Goal: Information Seeking & Learning: Check status

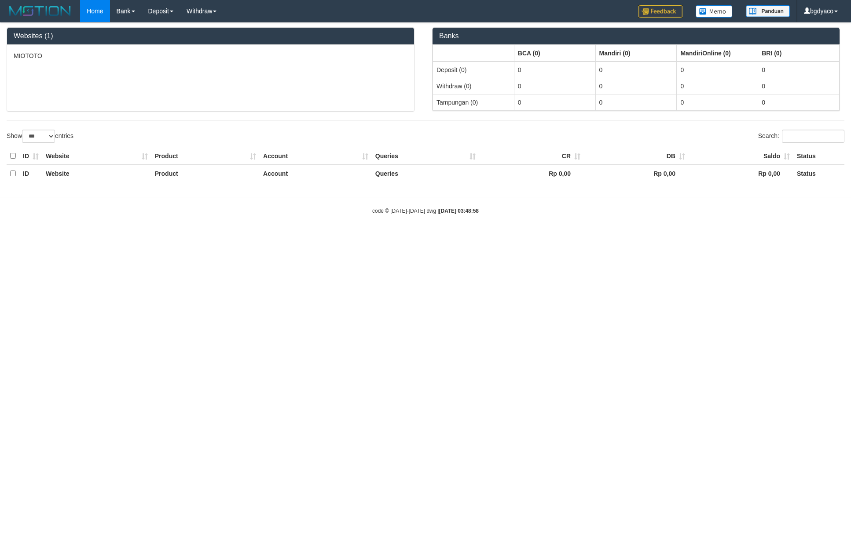
select select "***"
click at [175, 69] on link "PGA History" at bounding box center [176, 72] width 69 height 11
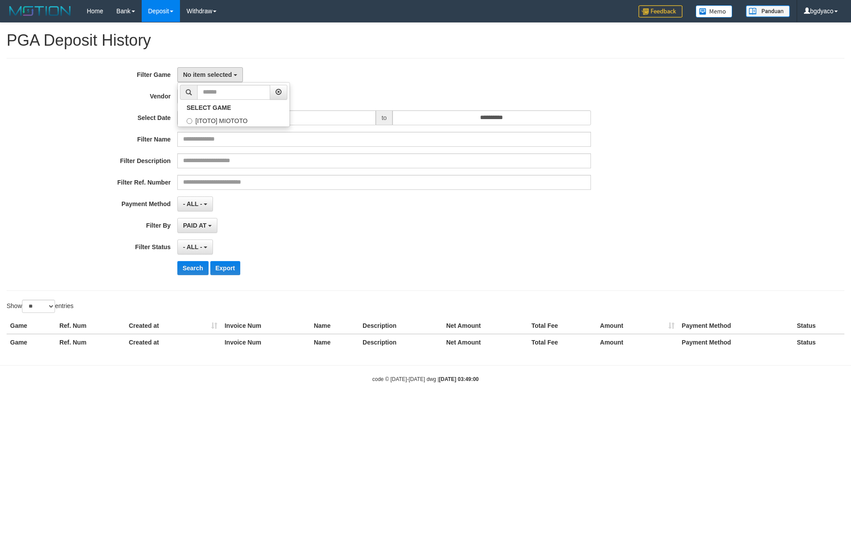
select select
select select "**"
click at [212, 123] on label "[ITOTO] MIOTOTO" at bounding box center [234, 119] width 112 height 13
select select "****"
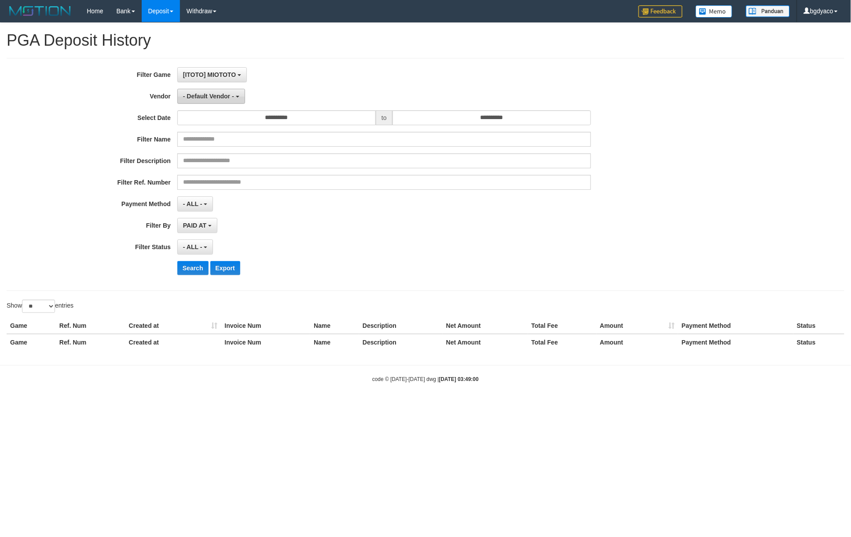
click at [208, 102] on button "- Default Vendor -" at bounding box center [211, 96] width 68 height 15
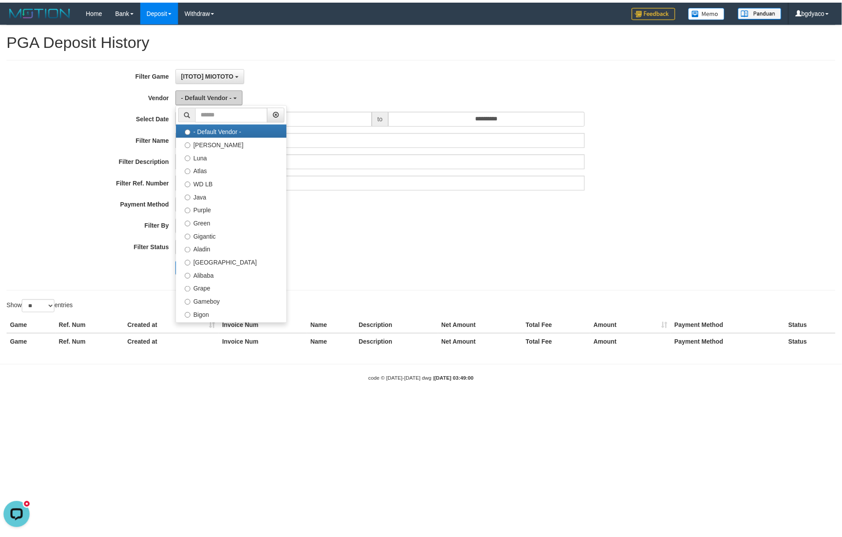
scroll to position [0, 0]
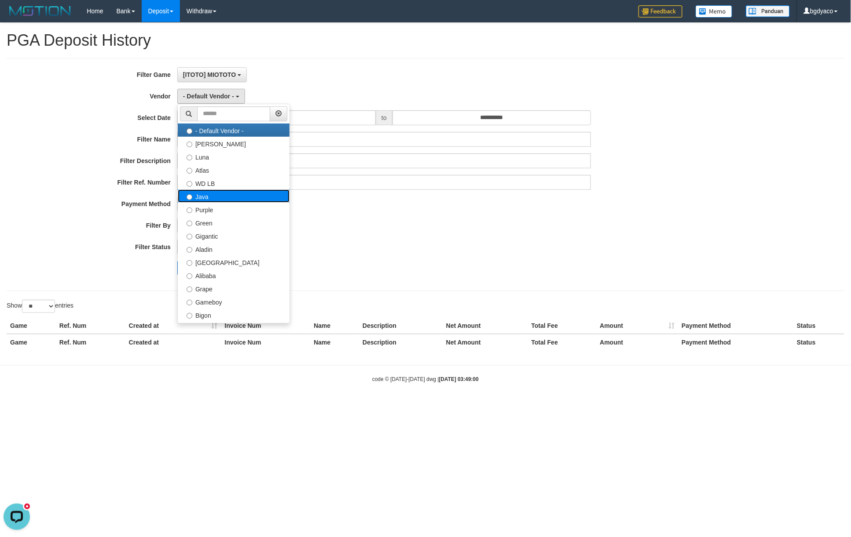
click at [207, 198] on label "Java" at bounding box center [234, 196] width 112 height 13
select select "**********"
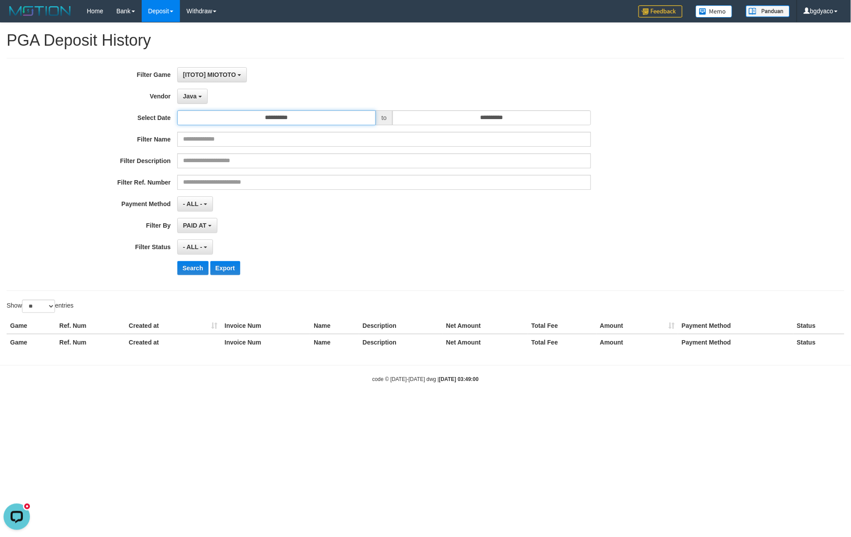
click at [277, 118] on input "**********" at bounding box center [276, 117] width 198 height 15
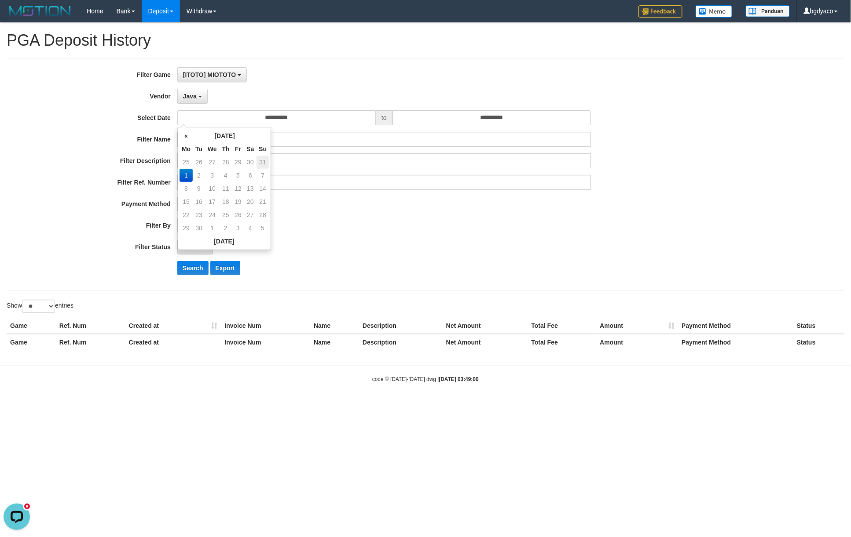
click at [263, 164] on td "31" at bounding box center [262, 162] width 12 height 13
type input "**********"
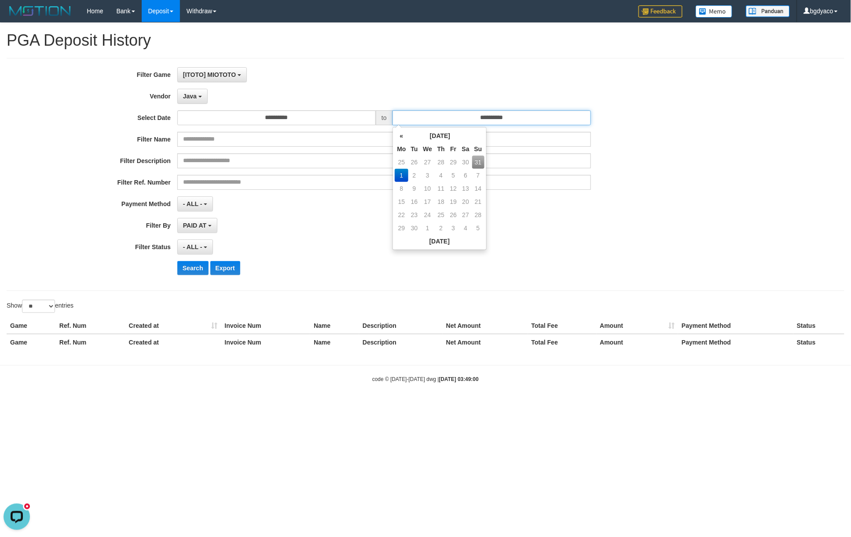
click at [504, 116] on input "**********" at bounding box center [491, 117] width 198 height 15
click at [476, 162] on td "31" at bounding box center [478, 162] width 12 height 13
type input "**********"
click at [516, 68] on div "[ITOTO] MIOTOTO SELECT GAME [ITOTO] MIOTOTO" at bounding box center [383, 74] width 413 height 15
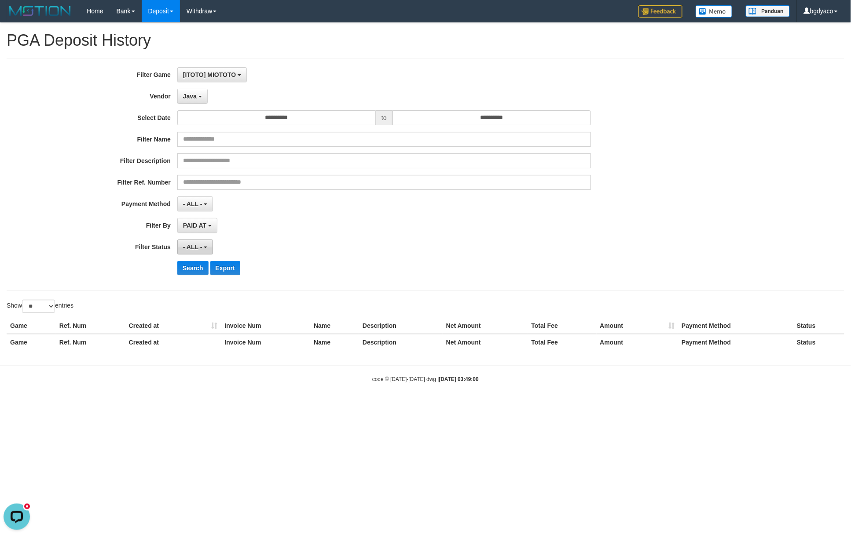
click at [199, 245] on span "- ALL -" at bounding box center [192, 247] width 19 height 7
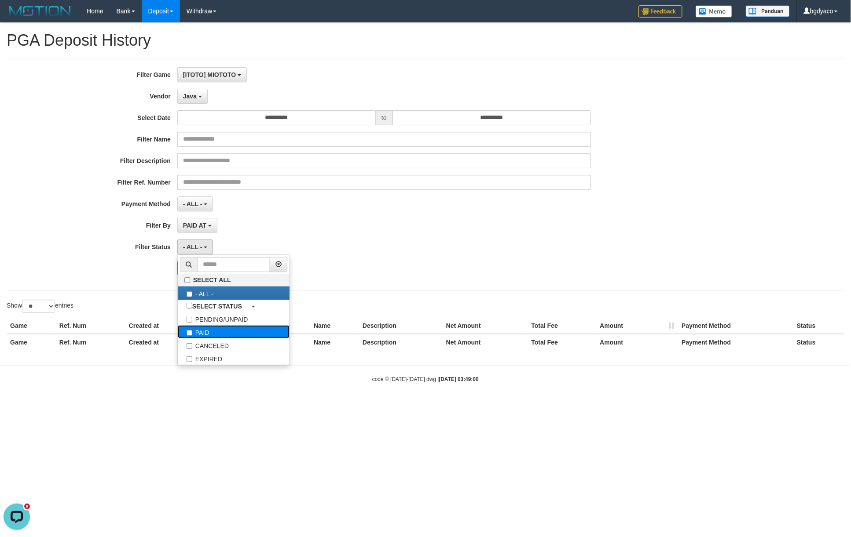
click at [220, 335] on label "PAID" at bounding box center [234, 331] width 112 height 13
select select "*"
click at [238, 228] on div "PAID AT PAID AT CREATED AT" at bounding box center [383, 225] width 413 height 15
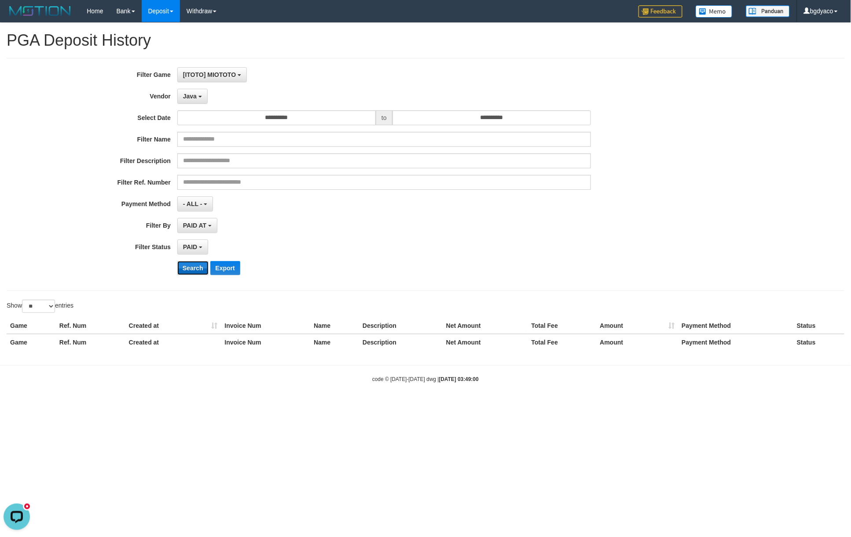
click at [190, 265] on button "Search" at bounding box center [192, 268] width 31 height 14
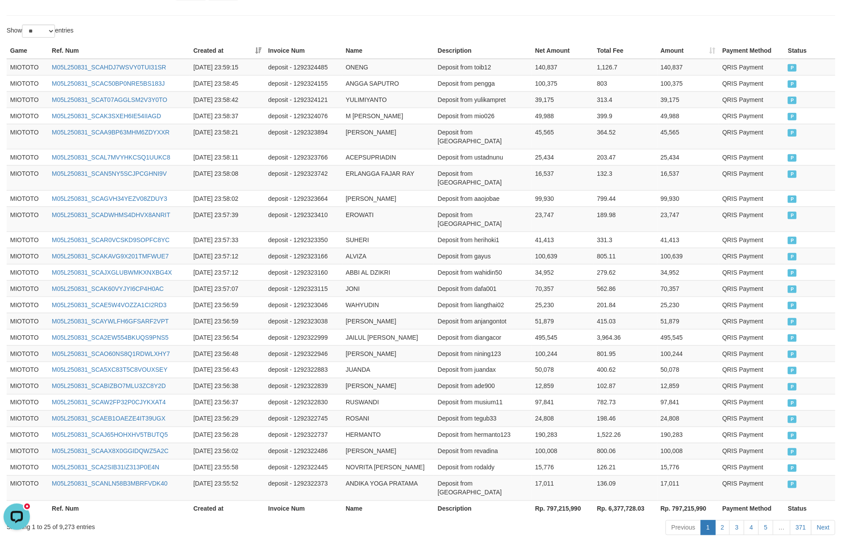
scroll to position [296, 0]
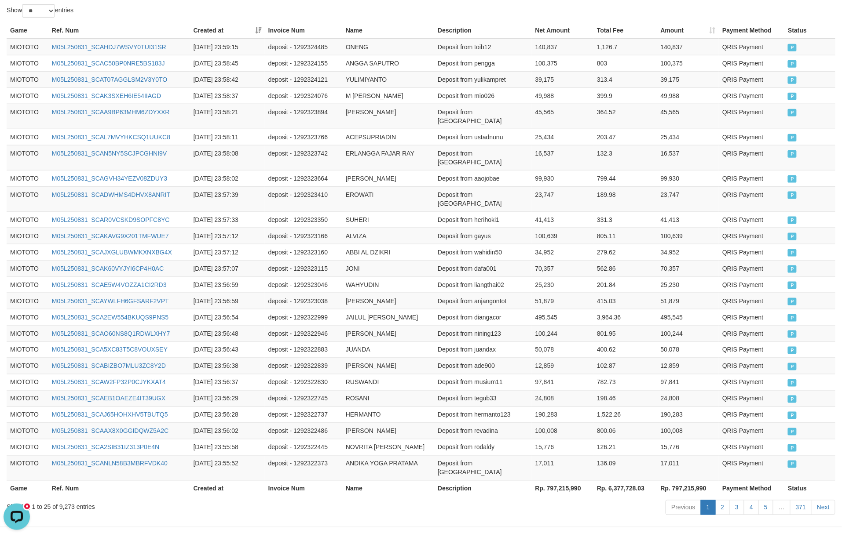
click at [691, 481] on th "Rp. 797,215,990" at bounding box center [688, 489] width 62 height 16
copy th "797,215,990"
click at [71, 500] on div "Showing 1 to 25 of 9,273 entries" at bounding box center [176, 506] width 338 height 12
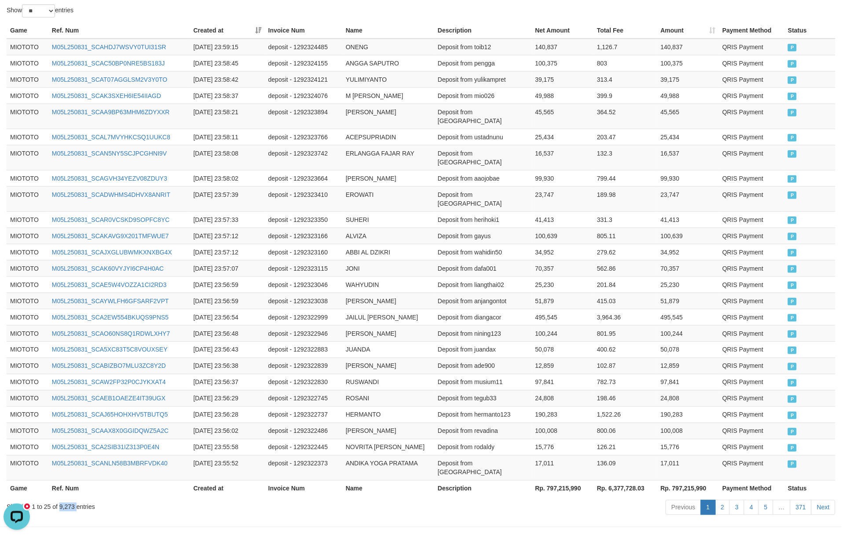
copy div "9,273"
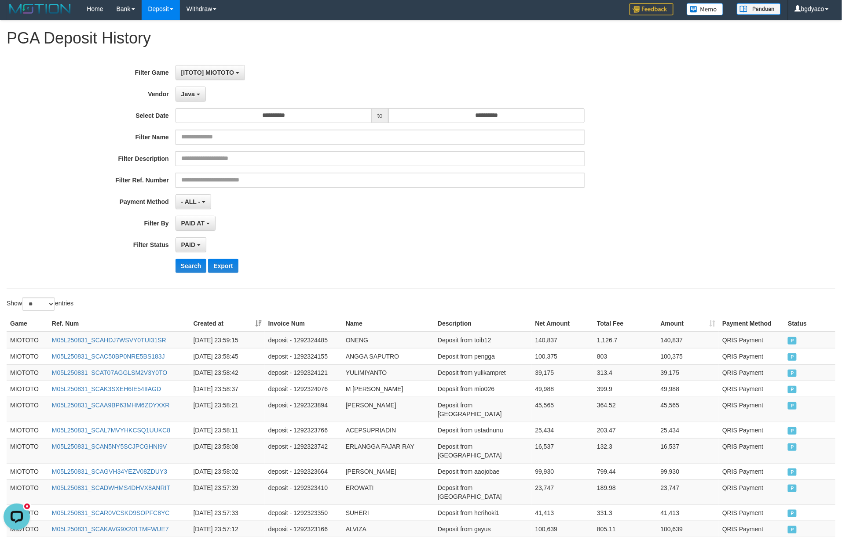
scroll to position [0, 0]
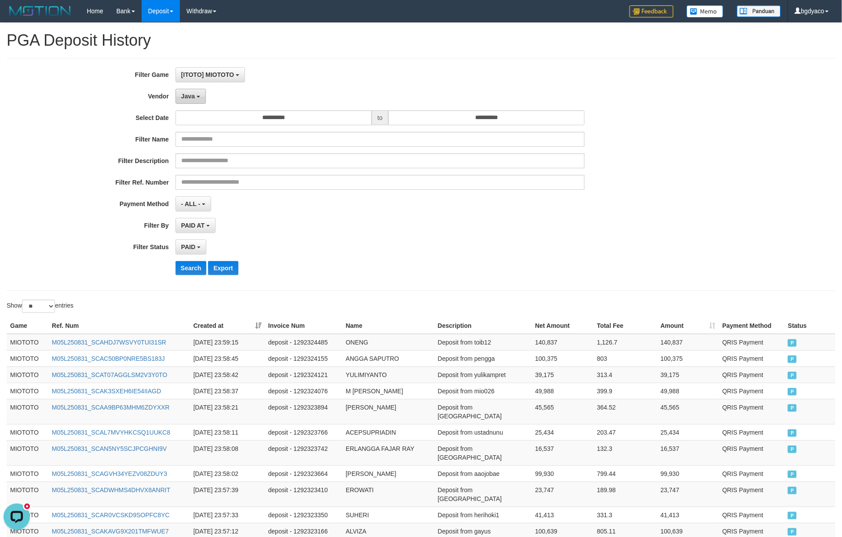
click at [197, 96] on b "button" at bounding box center [199, 97] width 4 height 2
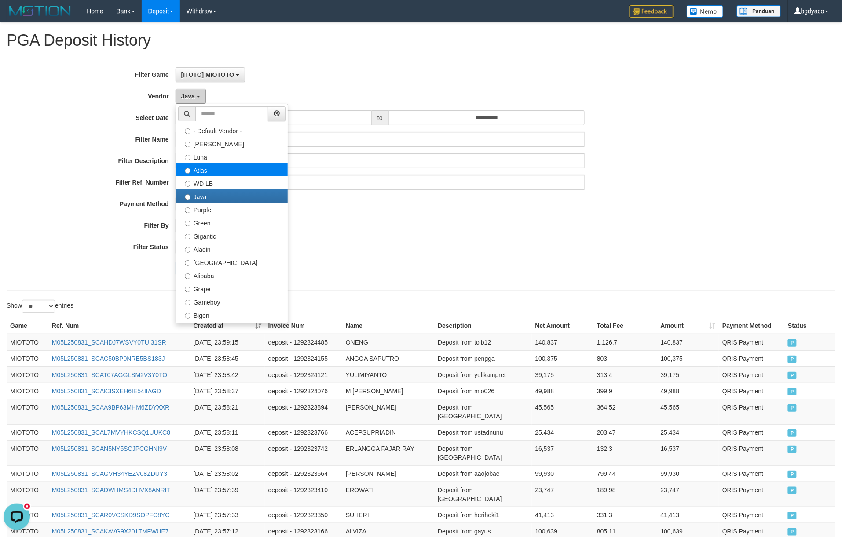
scroll to position [58, 0]
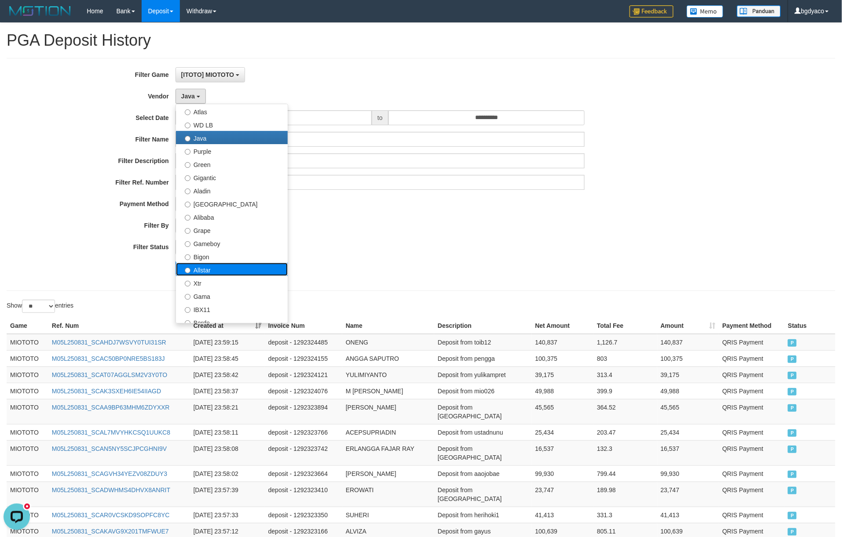
click at [217, 271] on label "Allstar" at bounding box center [232, 269] width 112 height 13
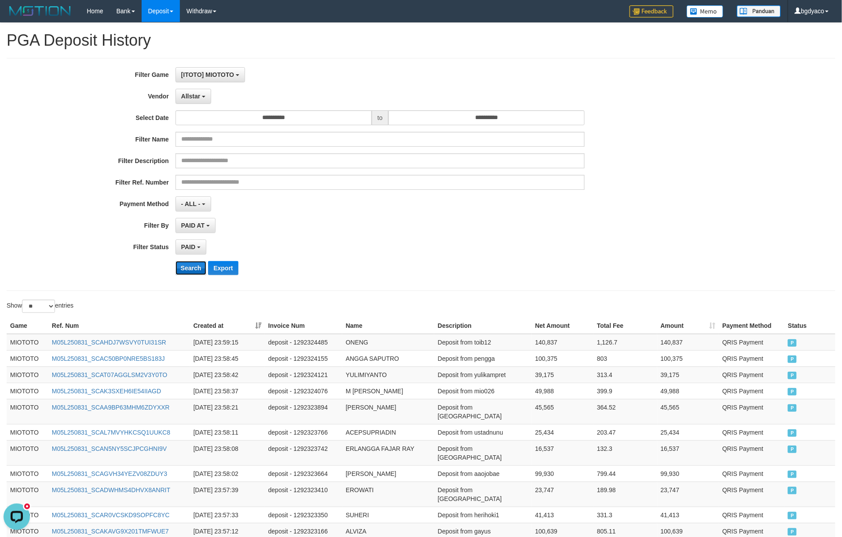
click at [194, 271] on button "Search" at bounding box center [190, 268] width 31 height 14
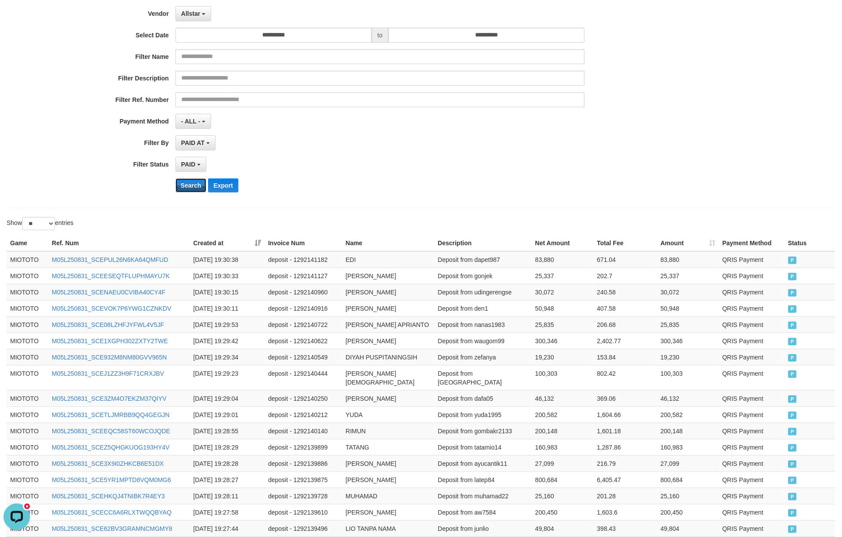
scroll to position [296, 0]
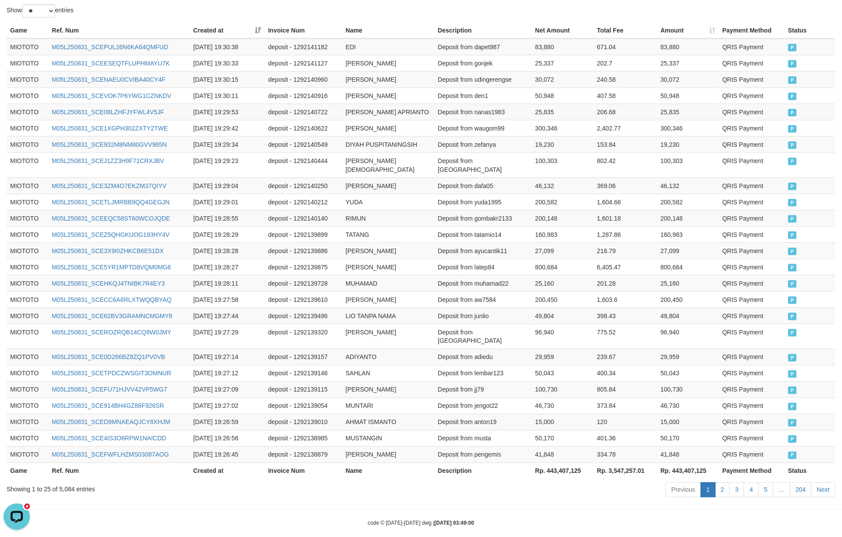
click at [691, 463] on th "Rp. 443,407,125" at bounding box center [688, 471] width 62 height 16
copy th "443,407,125"
click at [67, 482] on div "Showing 1 to 25 of 5,084 entries" at bounding box center [176, 488] width 338 height 12
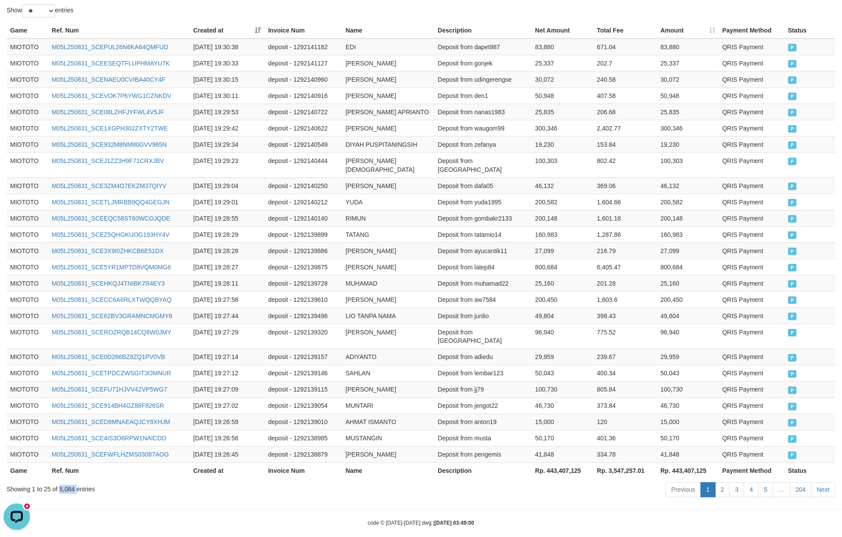
copy div "5,084"
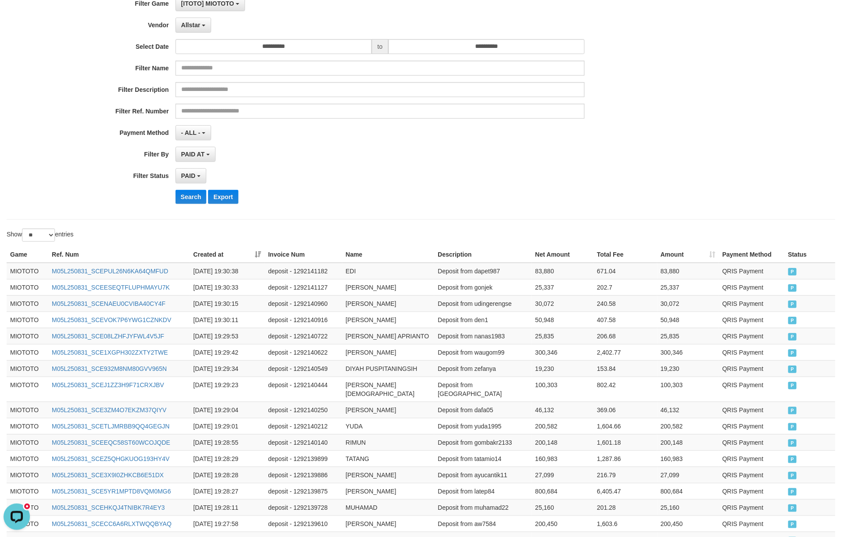
scroll to position [0, 0]
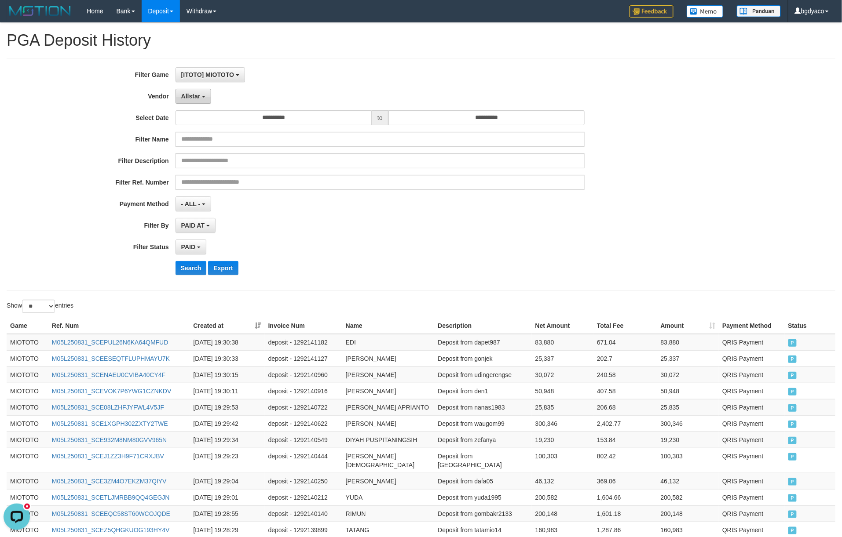
click at [196, 99] on span "Allstar" at bounding box center [190, 96] width 19 height 7
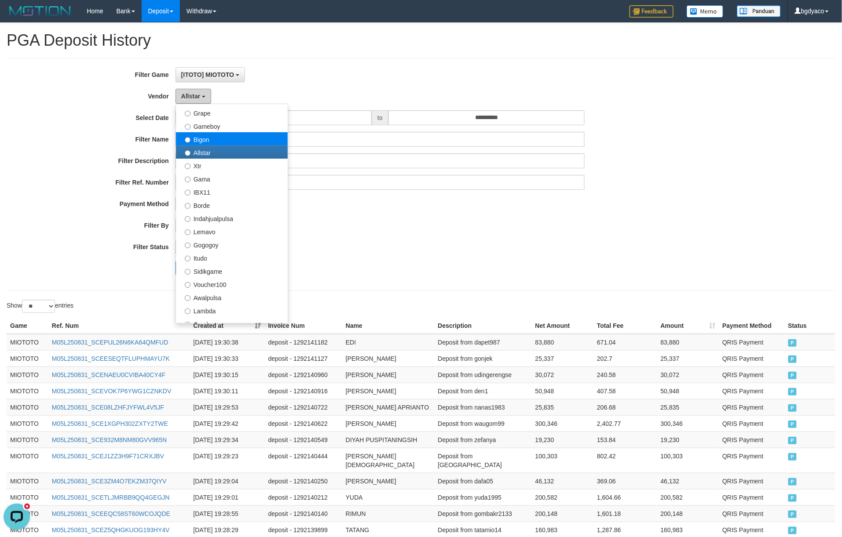
scroll to position [234, 0]
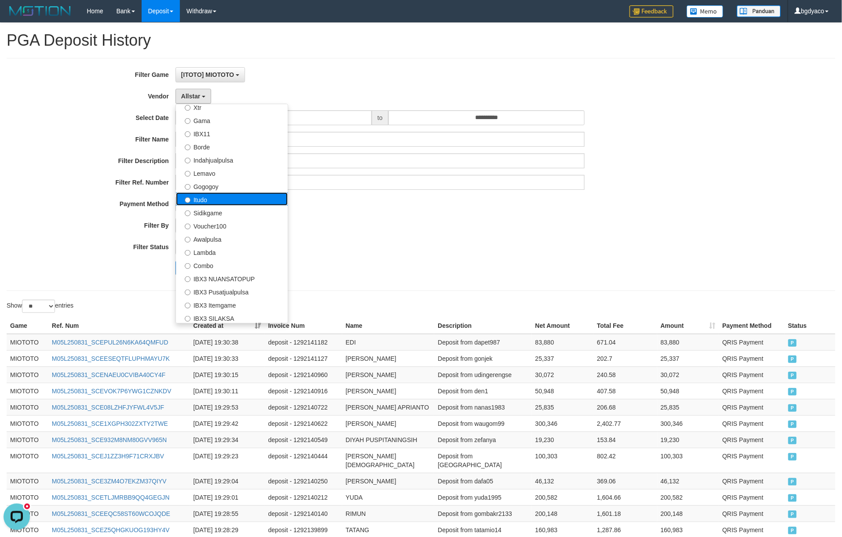
click at [230, 200] on label "Itudo" at bounding box center [232, 199] width 112 height 13
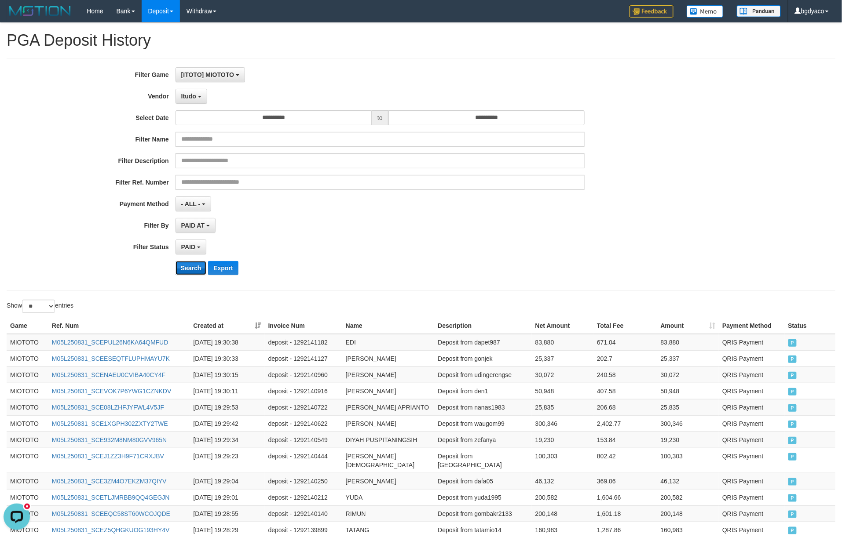
click at [192, 268] on button "Search" at bounding box center [190, 268] width 31 height 14
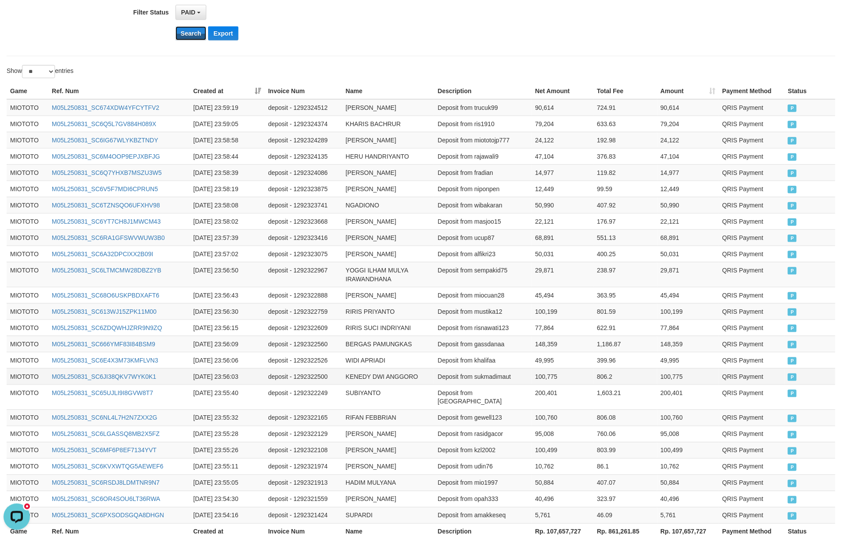
scroll to position [304, 0]
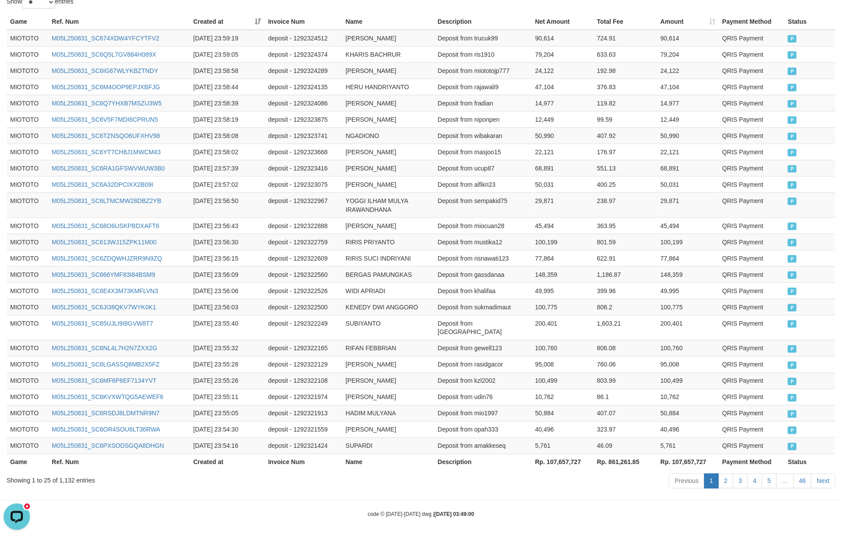
click at [692, 457] on th "Rp. 107,657,727" at bounding box center [688, 462] width 62 height 16
copy th "107,657,727"
click at [71, 477] on div "Showing 1 to 25 of 1,132 entries" at bounding box center [176, 479] width 338 height 12
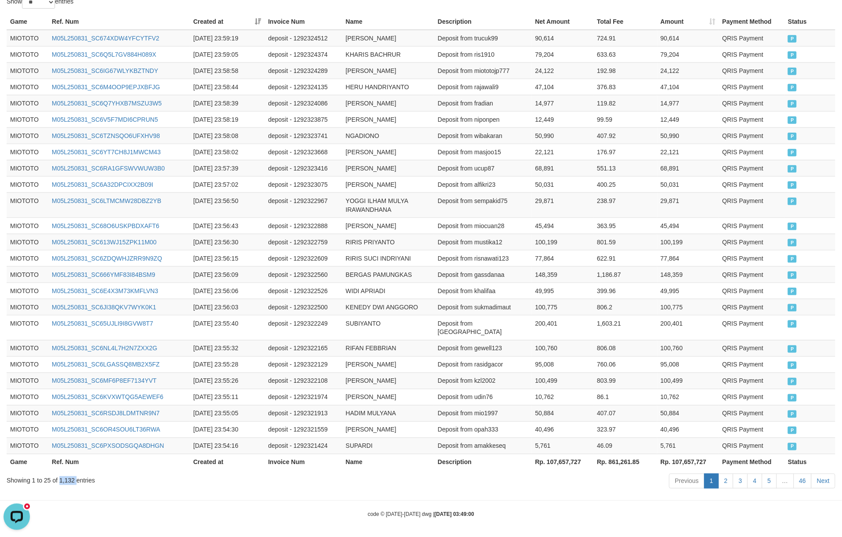
copy div "1,132"
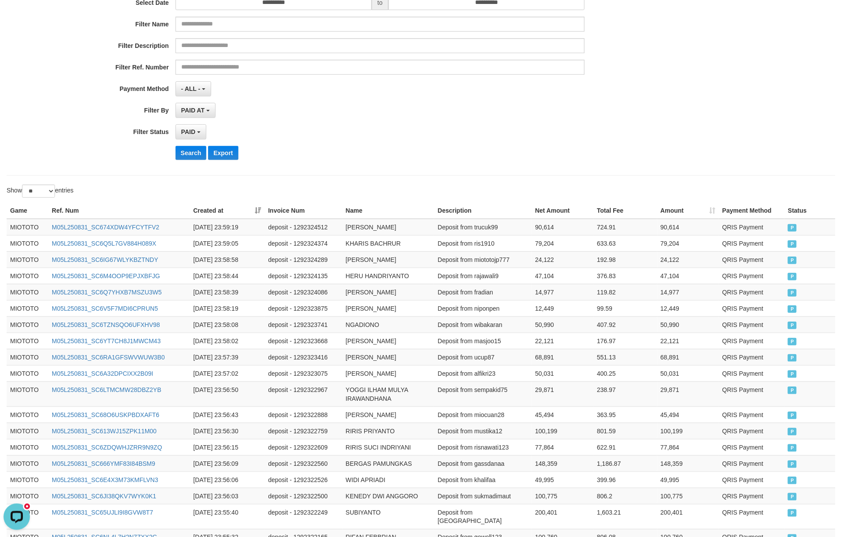
scroll to position [0, 0]
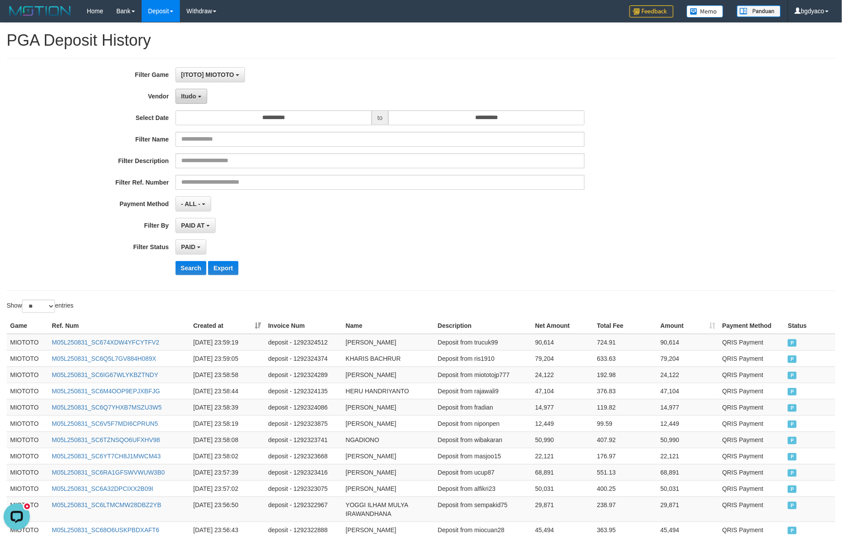
click at [186, 101] on button "Itudo" at bounding box center [191, 96] width 32 height 15
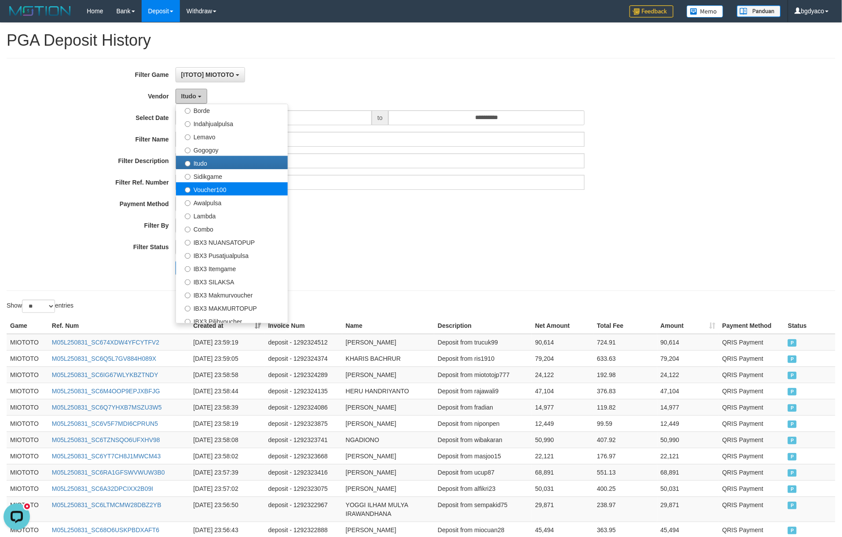
scroll to position [289, 0]
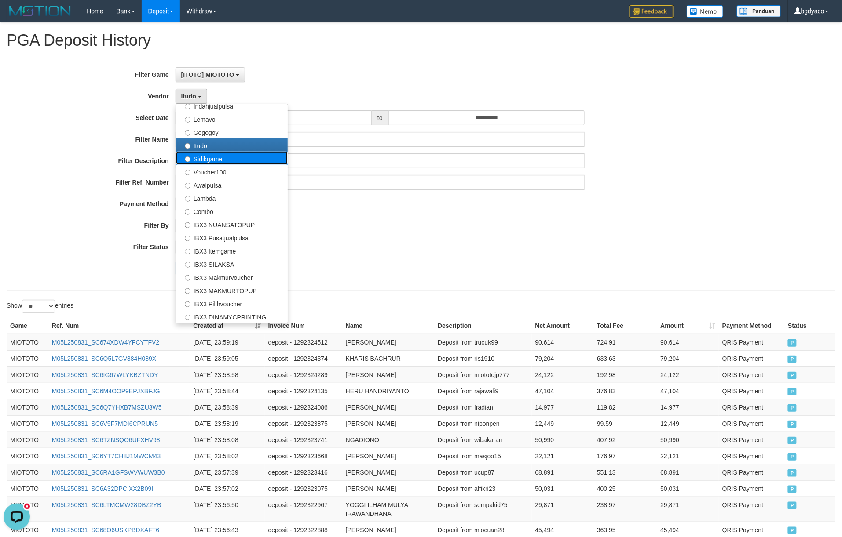
click at [234, 162] on label "Sidikgame" at bounding box center [232, 158] width 112 height 13
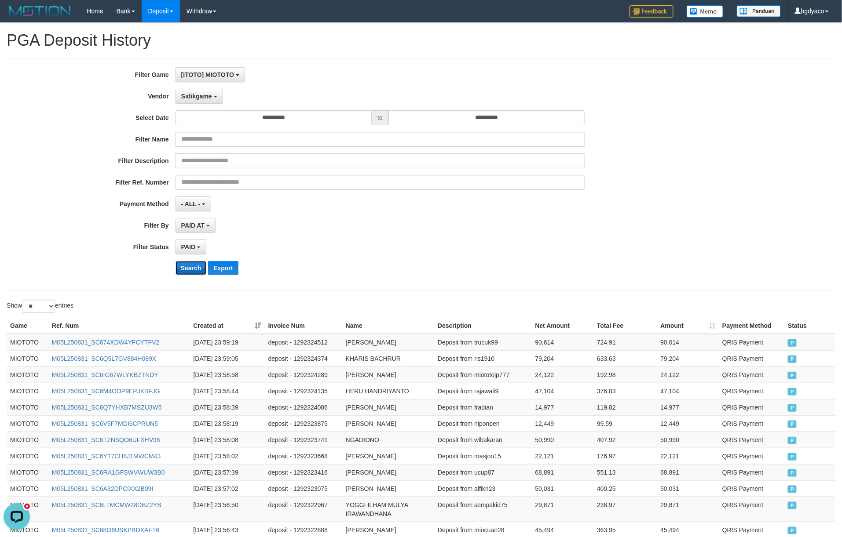
click at [189, 275] on button "Search" at bounding box center [190, 268] width 31 height 14
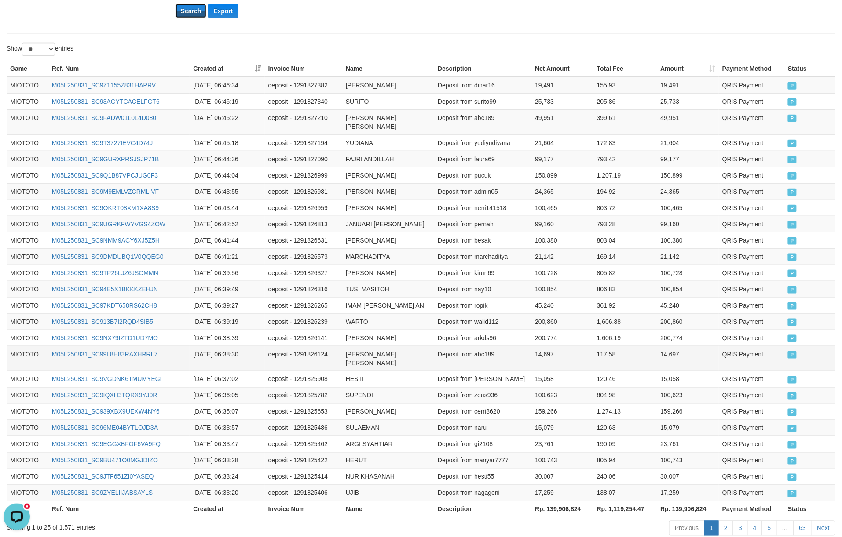
scroll to position [304, 0]
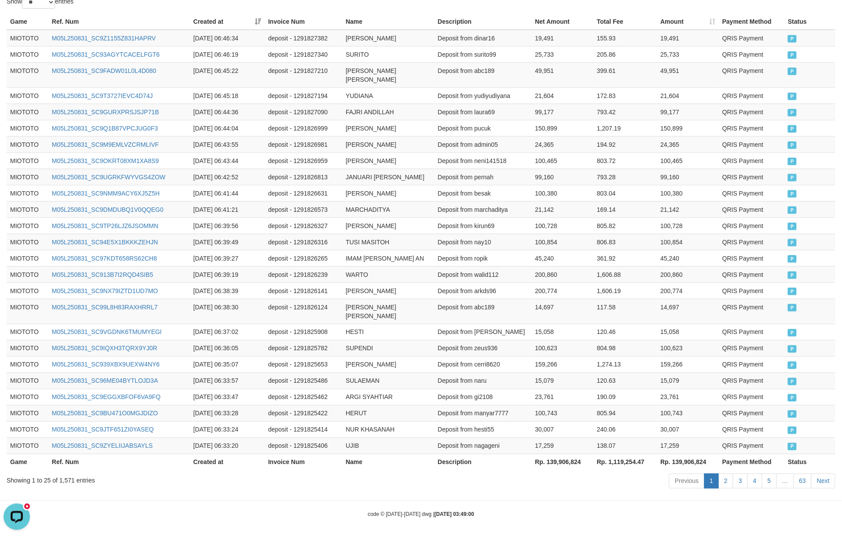
click at [687, 460] on th "Rp. 139,906,824" at bounding box center [688, 462] width 62 height 16
drag, startPoint x: 687, startPoint y: 460, endPoint x: 687, endPoint y: 465, distance: 5.3
click at [687, 460] on th "Rp. 139,906,824" at bounding box center [688, 462] width 62 height 16
copy th "139,906,824"
click at [69, 475] on div "Showing 1 to 25 of 1,571 entries" at bounding box center [176, 479] width 338 height 12
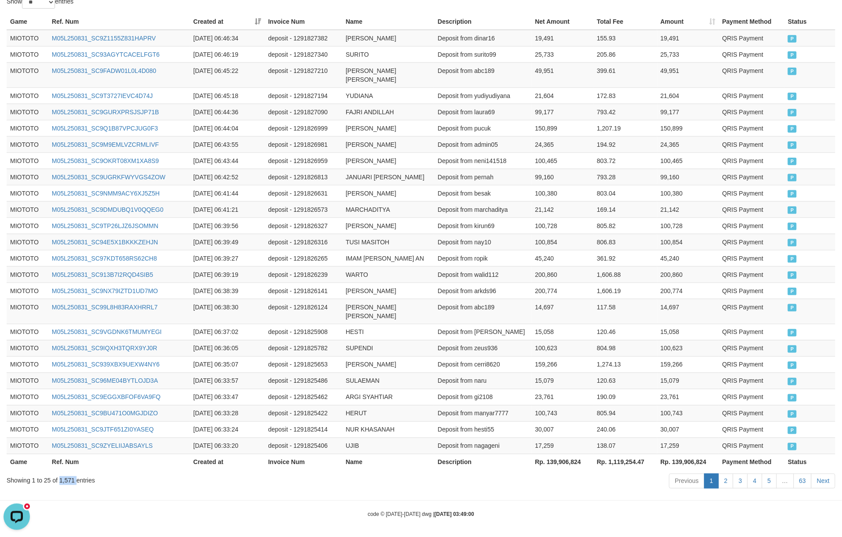
click at [69, 475] on div "Showing 1 to 25 of 1,571 entries" at bounding box center [176, 479] width 338 height 12
copy div "1,571"
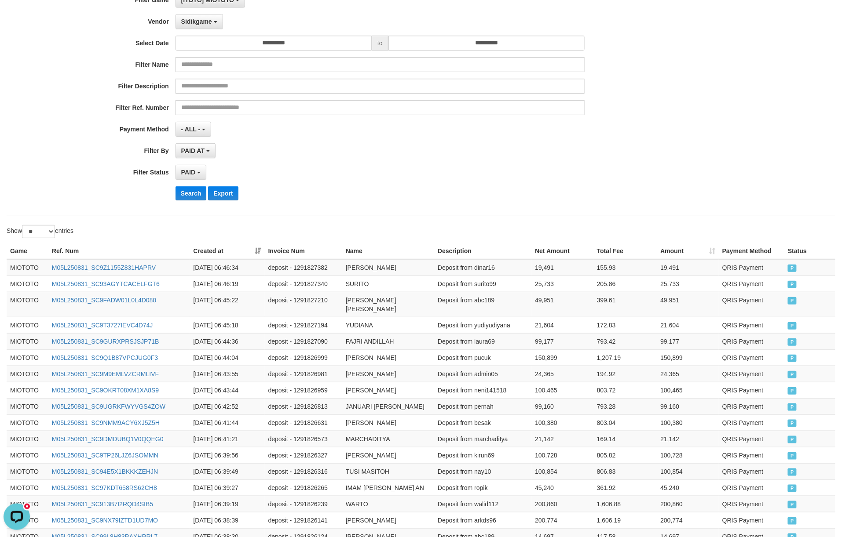
scroll to position [0, 0]
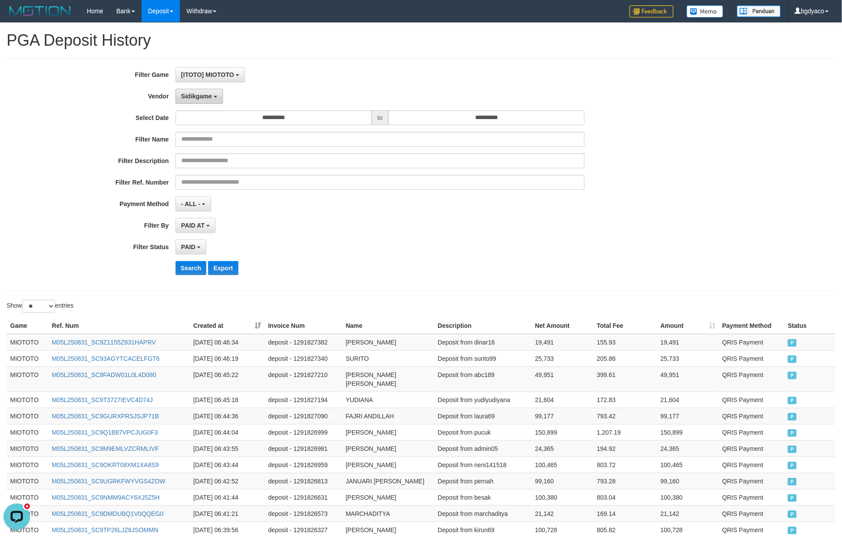
click at [214, 99] on button "Sidikgame" at bounding box center [199, 96] width 48 height 15
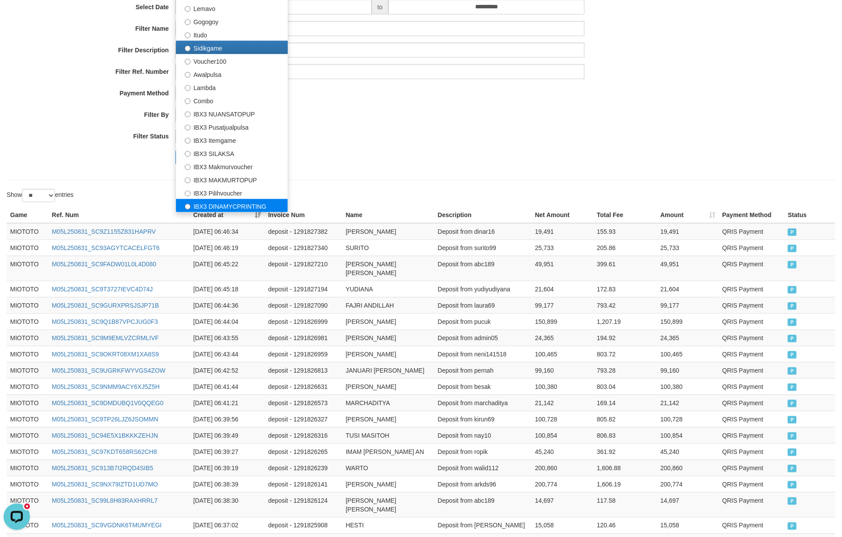
scroll to position [117, 0]
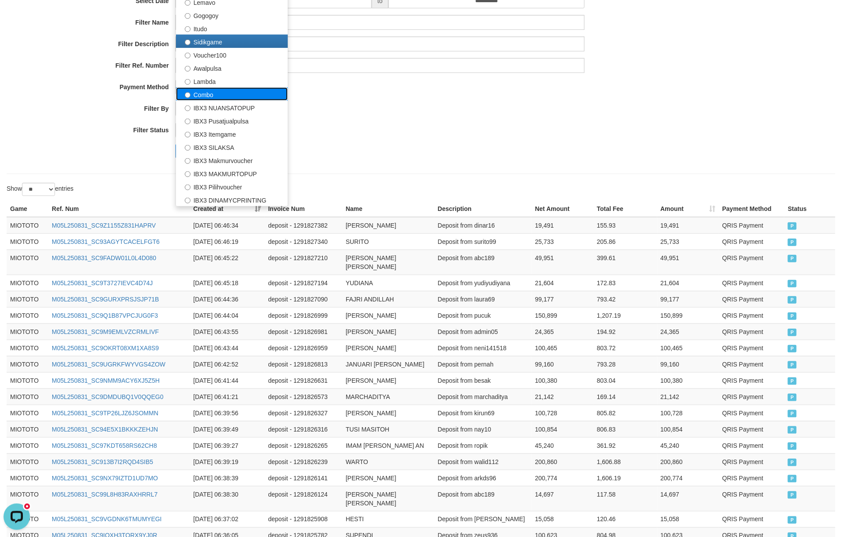
click at [210, 95] on label "Combo" at bounding box center [232, 94] width 112 height 13
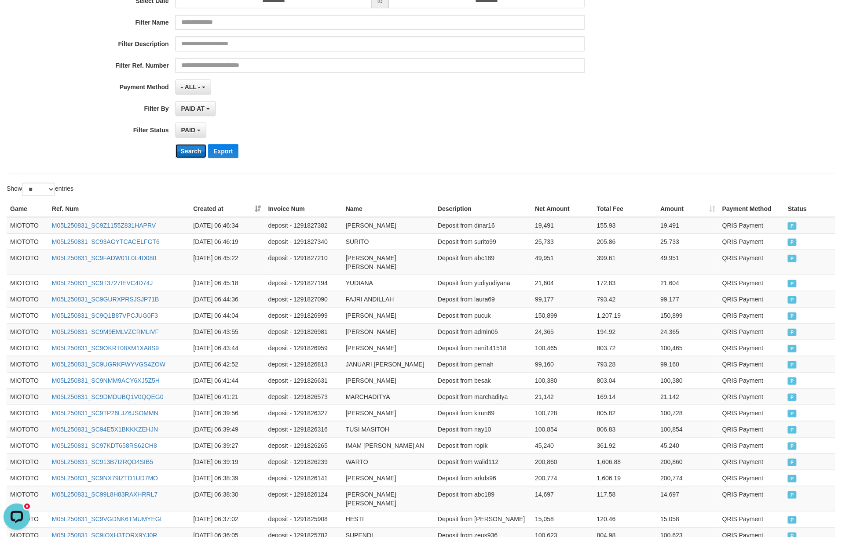
click at [196, 152] on button "Search" at bounding box center [190, 151] width 31 height 14
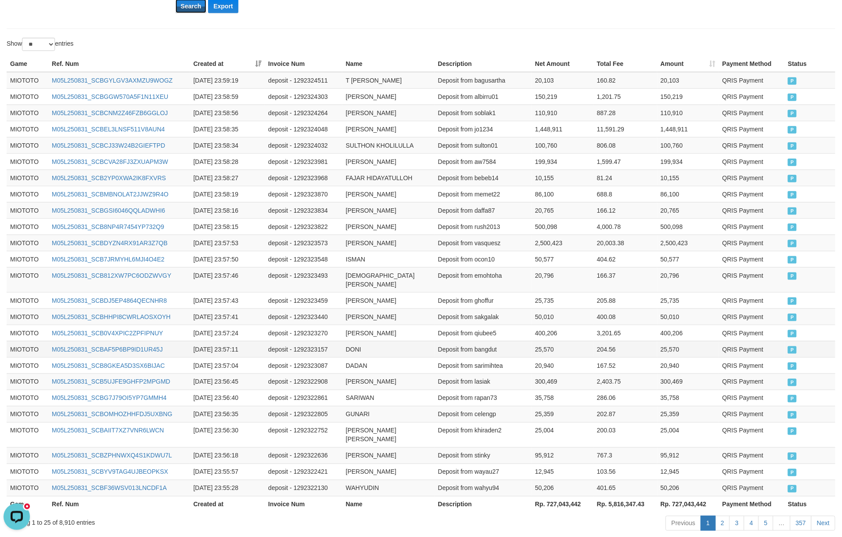
scroll to position [313, 0]
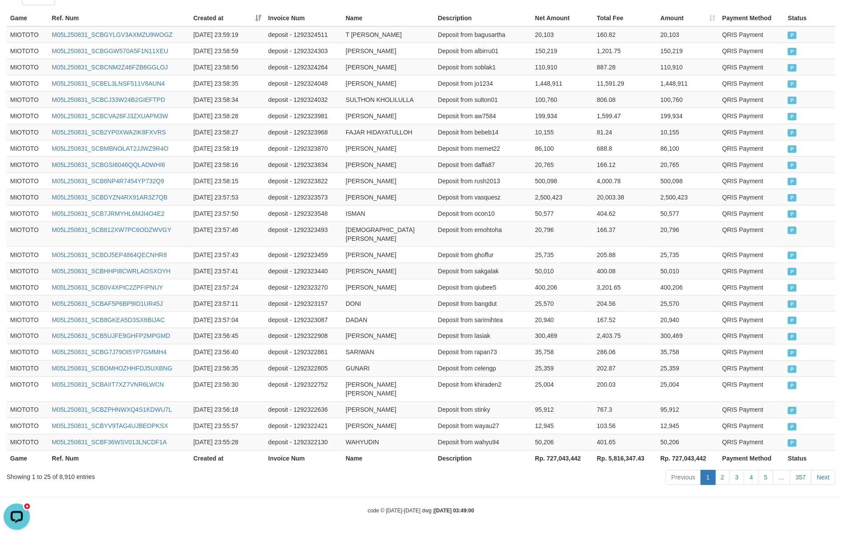
click at [683, 456] on th "Rp. 727,043,442" at bounding box center [688, 459] width 62 height 16
copy th "727,043,442"
click at [69, 479] on div "Showing 1 to 25 of 8,910 entries" at bounding box center [176, 476] width 338 height 12
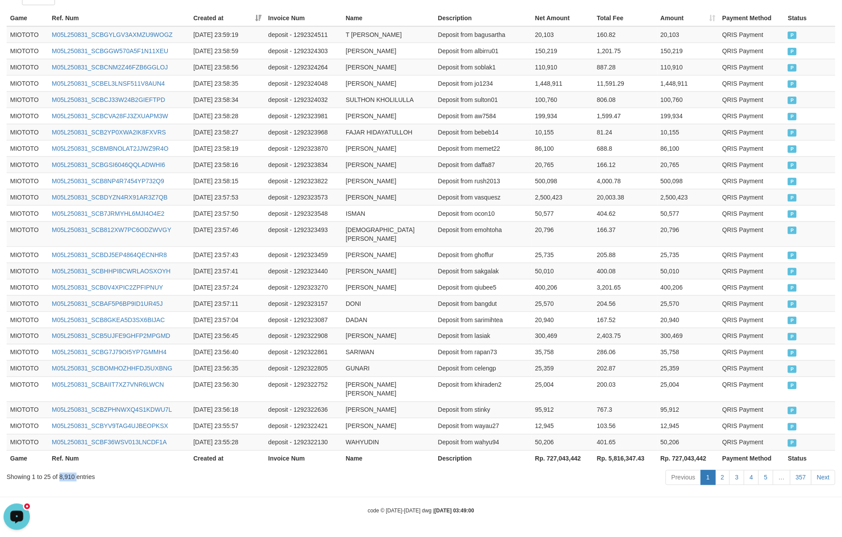
copy div "8,910"
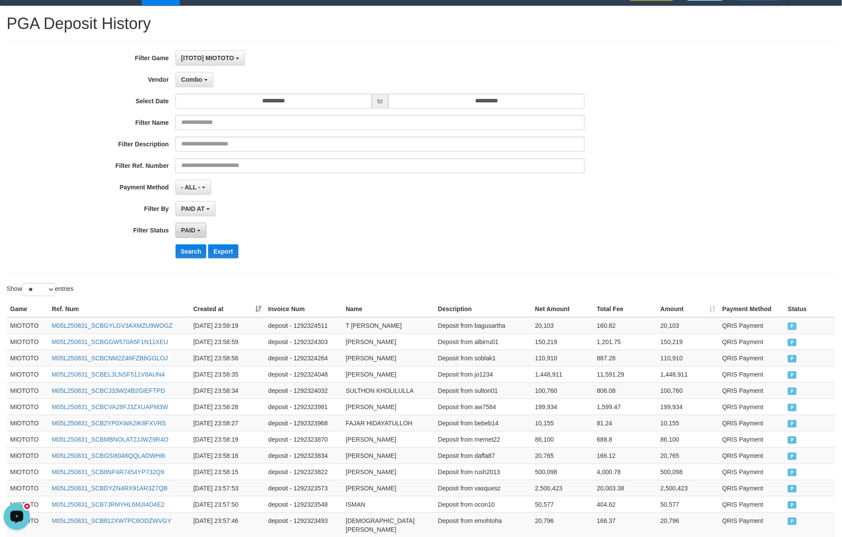
scroll to position [0, 0]
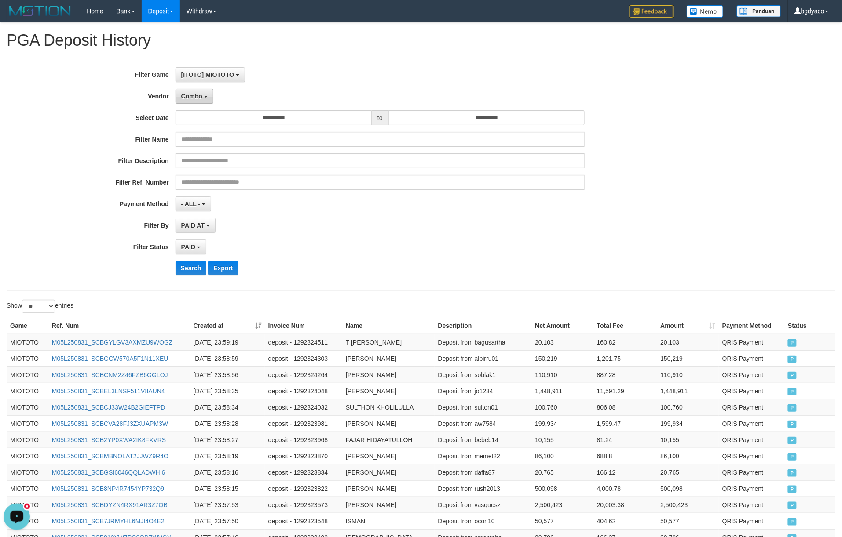
click at [197, 99] on span "Combo" at bounding box center [191, 96] width 21 height 7
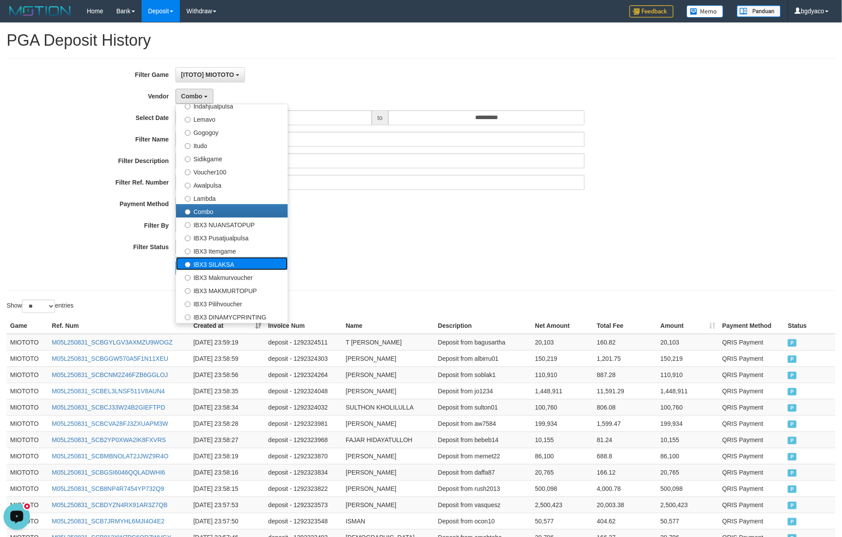
click at [247, 261] on label "IBX3 SILAKSA" at bounding box center [232, 263] width 112 height 13
select select "**********"
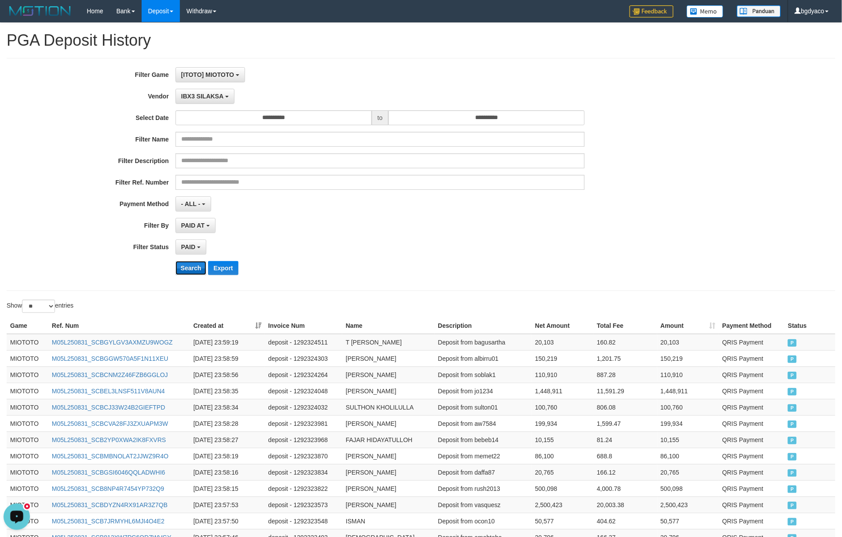
click at [194, 267] on button "Search" at bounding box center [190, 268] width 31 height 14
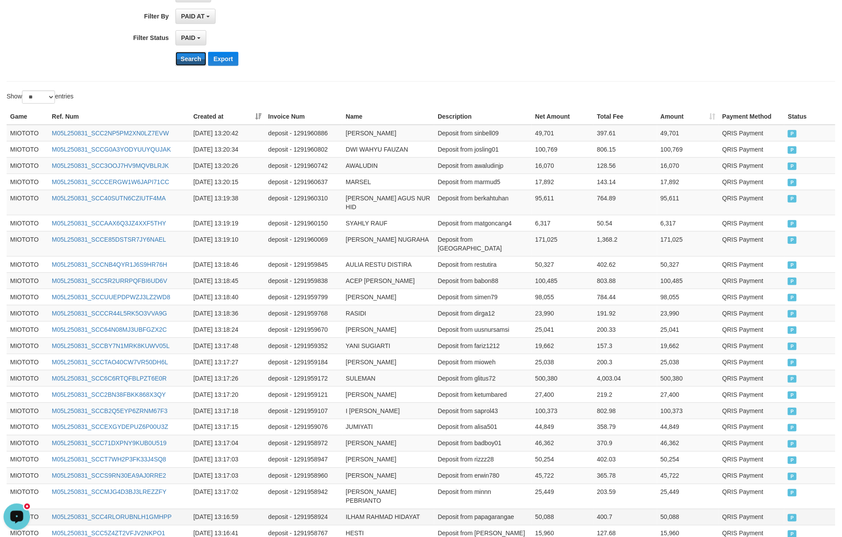
scroll to position [296, 0]
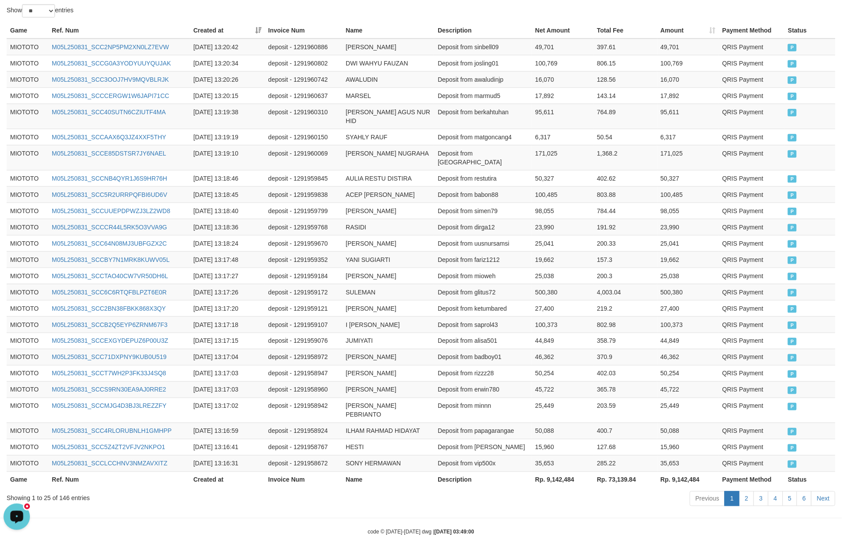
click at [692, 472] on th "Rp. 9,142,484" at bounding box center [688, 480] width 62 height 16
click at [65, 491] on div "Showing 1 to 25 of 146 entries" at bounding box center [176, 497] width 338 height 12
